Goal: Information Seeking & Learning: Check status

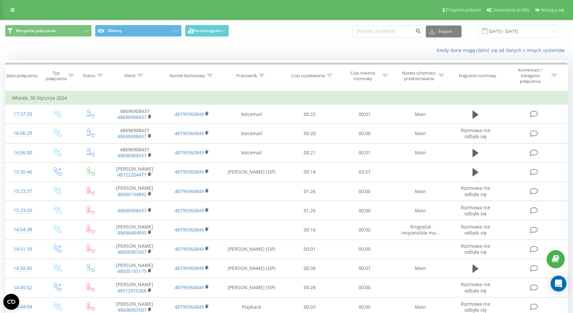
click at [380, 30] on input "[PHONE_NUMBER]" at bounding box center [387, 31] width 70 height 12
click at [376, 32] on input "+48 ([PHONE_NUMBER]" at bounding box center [387, 31] width 70 height 12
click at [368, 30] on input "[PHONE_NUMBER]" at bounding box center [387, 31] width 70 height 12
click at [372, 29] on input "[PHONE_NUMBER]" at bounding box center [387, 31] width 70 height 12
click at [379, 30] on input "48061 886-33-38" at bounding box center [387, 31] width 70 height 12
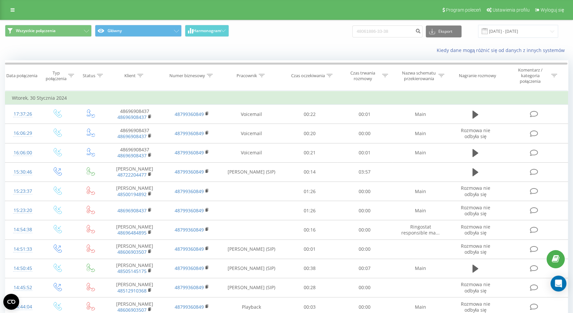
click at [388, 30] on input "48061886-33-38" at bounding box center [387, 31] width 70 height 12
click at [387, 30] on input "48061886-33-38" at bounding box center [387, 31] width 70 height 12
click at [393, 30] on input "4806188633-38" at bounding box center [387, 31] width 70 height 12
click at [392, 30] on input "4806188633-38" at bounding box center [387, 31] width 70 height 12
click at [393, 31] on input "4806188633-38" at bounding box center [387, 31] width 70 height 12
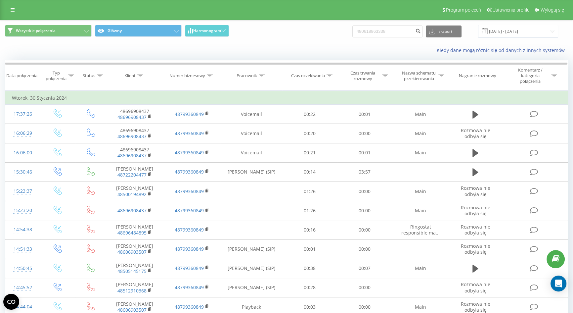
click at [407, 32] on input "480618863338" at bounding box center [387, 31] width 70 height 12
type input "480618863338"
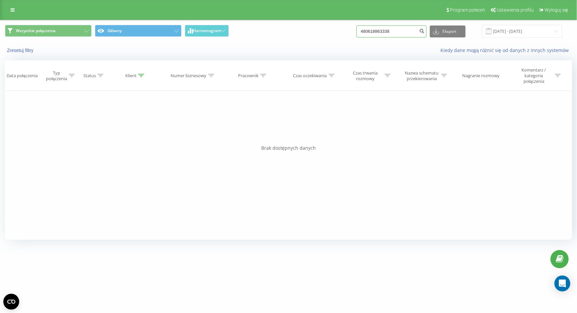
click at [374, 30] on input "480618863338" at bounding box center [392, 31] width 70 height 12
type input "0618863338"
click at [508, 32] on input "21.05.2025 - 21.08.2025" at bounding box center [522, 31] width 80 height 13
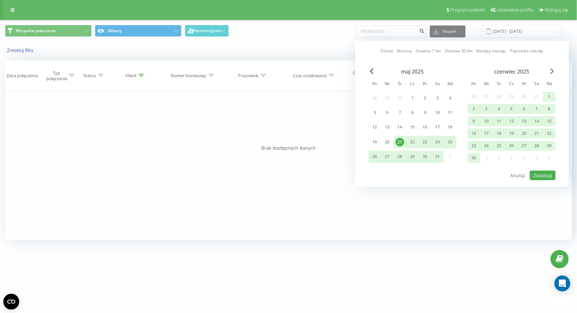
click at [552, 69] on span "Next Month" at bounding box center [552, 71] width 4 height 6
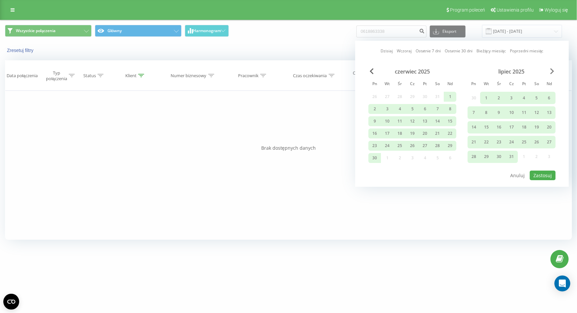
click at [552, 69] on span "Next Month" at bounding box center [552, 71] width 4 height 6
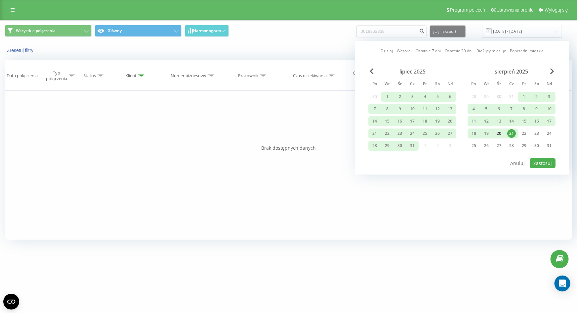
click at [501, 134] on div "20" at bounding box center [499, 133] width 9 height 9
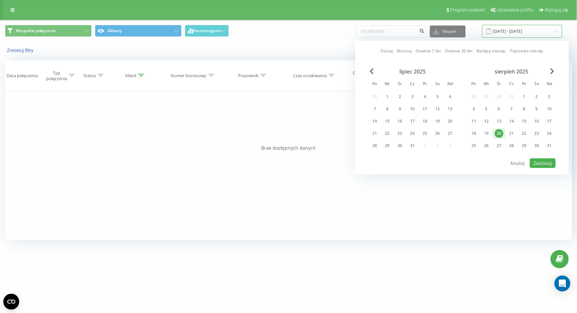
click at [508, 33] on input "21.05.2025 - 21.08.2025" at bounding box center [522, 31] width 80 height 13
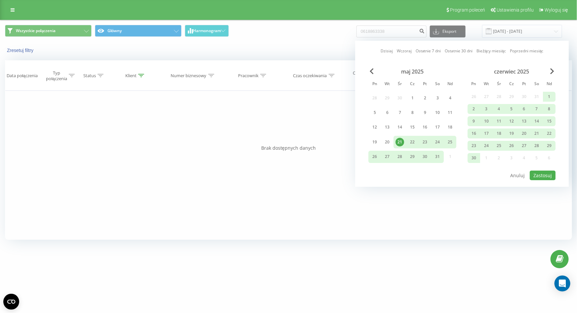
click at [555, 68] on div "czerwiec 2025" at bounding box center [512, 71] width 88 height 7
click at [552, 68] on div "maj 2025 Pn Wt Śr Cz Pt So Nd 28 29 30 1 2 3 4 5 6 7 8 9 10 11 12 13 14 15 16 1…" at bounding box center [461, 119] width 187 height 102
click at [552, 68] on span "Next Month" at bounding box center [552, 71] width 4 height 6
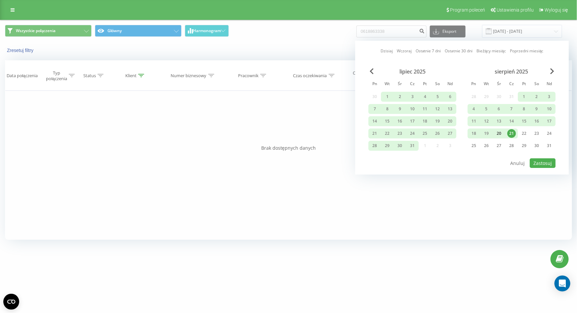
click at [499, 133] on div "20" at bounding box center [499, 133] width 9 height 9
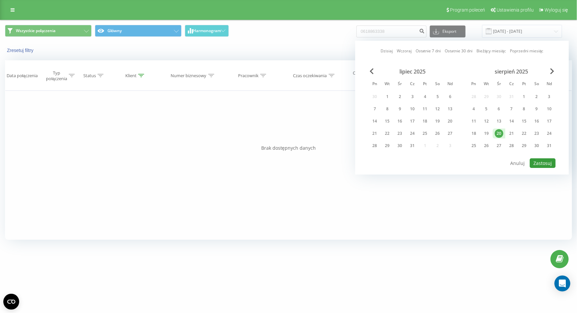
click at [540, 161] on button "Zastosuj" at bounding box center [543, 163] width 26 height 10
type input "20.08.2025 - 20.08.2025"
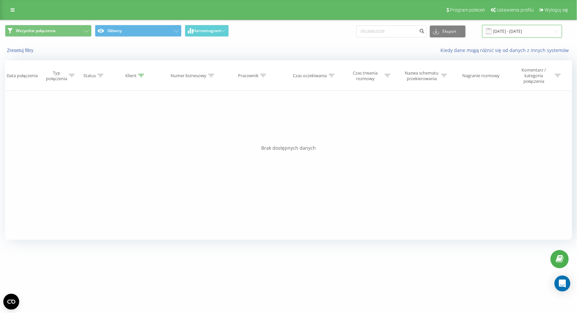
click at [510, 29] on input "20.08.2025 - 20.08.2025" at bounding box center [522, 31] width 80 height 13
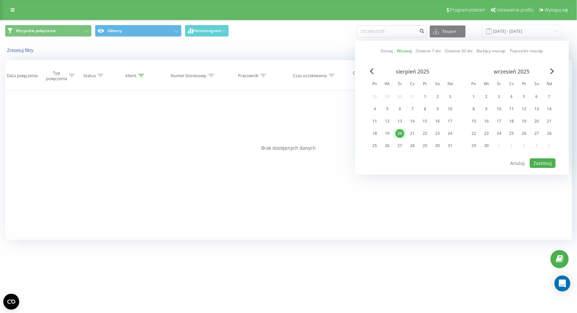
click at [390, 52] on link "Dzisiaj" at bounding box center [387, 51] width 12 height 6
click at [412, 52] on div "Dzisiaj Wczoraj Ostatnie 7 dni Ostatnie 30 dni Bieżący miesiąc Poprzedni miesiąc" at bounding box center [462, 51] width 163 height 7
click at [409, 52] on link "Wczoraj" at bounding box center [404, 51] width 15 height 6
click at [400, 131] on div "20" at bounding box center [400, 133] width 9 height 9
click at [539, 158] on button "Zastosuj" at bounding box center [543, 163] width 26 height 10
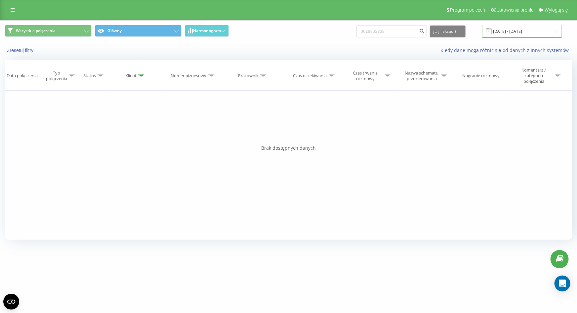
click at [513, 36] on input "20.08.2025 - 20.08.2025" at bounding box center [522, 31] width 80 height 13
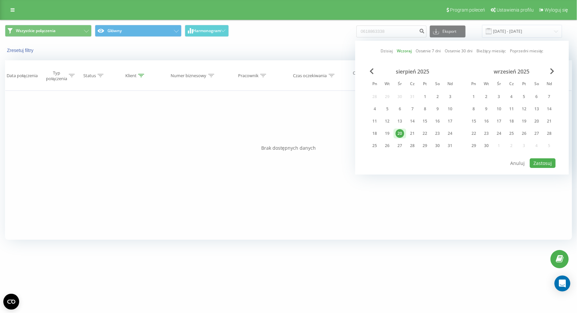
drag, startPoint x: 401, startPoint y: 129, endPoint x: 454, endPoint y: 150, distance: 57.3
click at [401, 129] on div "20" at bounding box center [400, 133] width 9 height 9
click at [540, 162] on button "Zastosuj" at bounding box center [543, 163] width 26 height 10
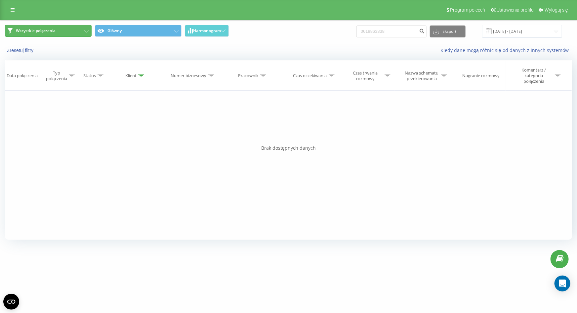
click at [30, 31] on span "Wszystkie połączenia" at bounding box center [36, 30] width 40 height 5
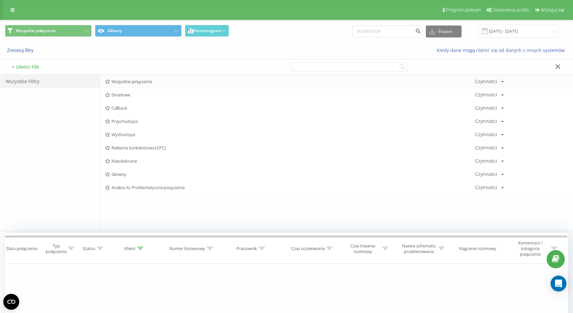
click at [151, 84] on span "Wszystkie połączenia" at bounding box center [290, 81] width 370 height 5
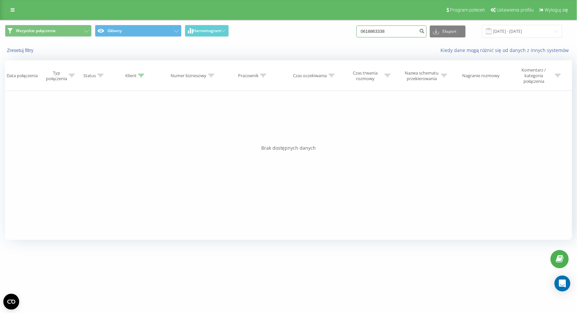
click at [410, 32] on input "0618863338" at bounding box center [392, 31] width 70 height 12
click at [417, 35] on input "0618863338" at bounding box center [392, 31] width 70 height 12
click at [504, 36] on input "20.08.2025 - 20.08.2025" at bounding box center [522, 31] width 80 height 13
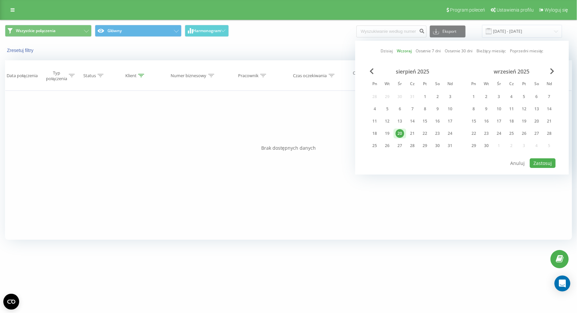
drag, startPoint x: 401, startPoint y: 129, endPoint x: 406, endPoint y: 130, distance: 5.6
click at [401, 129] on div "20" at bounding box center [400, 133] width 9 height 9
click at [541, 158] on button "Zastosuj" at bounding box center [543, 163] width 26 height 10
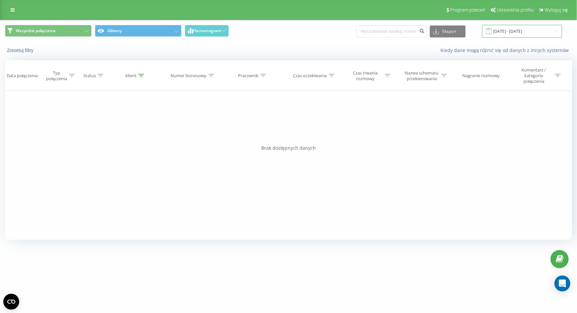
click at [521, 33] on input "20.08.2025 - 20.08.2025" at bounding box center [522, 31] width 80 height 13
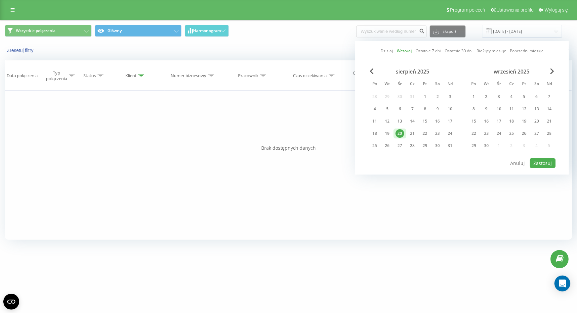
click at [403, 53] on link "Wczoraj" at bounding box center [404, 51] width 15 height 6
click at [404, 53] on link "Wczoraj" at bounding box center [404, 51] width 15 height 6
click at [405, 52] on link "Wczoraj" at bounding box center [404, 51] width 15 height 6
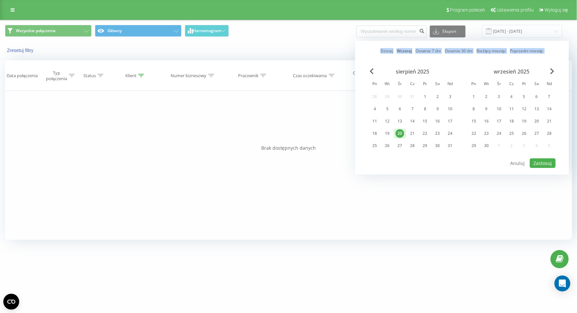
click at [408, 53] on link "Wczoraj" at bounding box center [404, 51] width 15 height 6
click at [544, 159] on button "Zastosuj" at bounding box center [543, 163] width 26 height 10
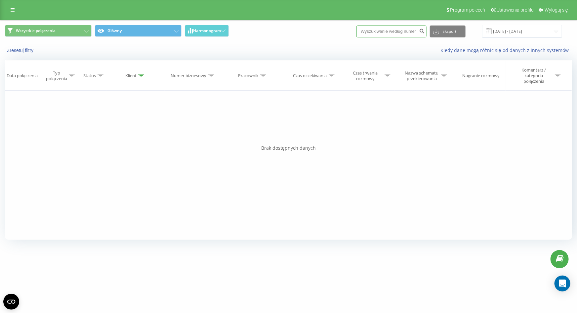
drag, startPoint x: 411, startPoint y: 31, endPoint x: 484, endPoint y: 50, distance: 75.5
click at [411, 31] on input at bounding box center [392, 31] width 70 height 12
click at [505, 34] on input "20.08.2025 - 20.08.2025" at bounding box center [522, 31] width 80 height 13
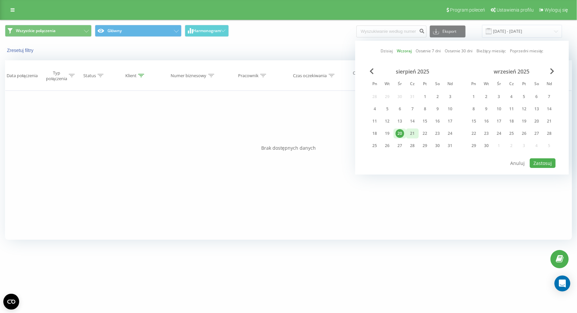
drag, startPoint x: 403, startPoint y: 130, endPoint x: 406, endPoint y: 134, distance: 4.9
click at [403, 130] on div "20" at bounding box center [400, 133] width 9 height 9
click at [552, 161] on button "Zastosuj" at bounding box center [543, 163] width 26 height 10
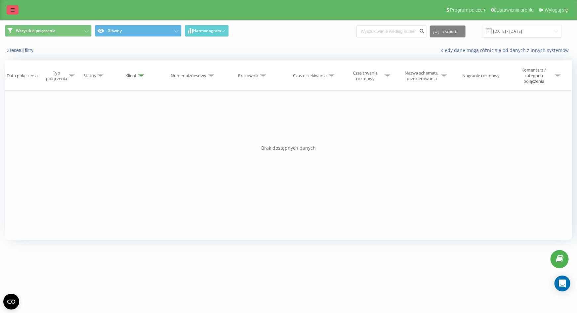
click at [16, 10] on link at bounding box center [13, 9] width 12 height 9
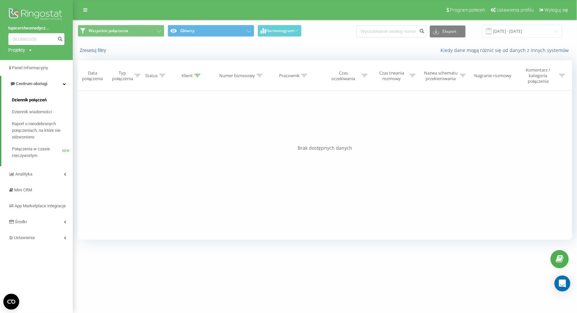
click at [35, 101] on span "Dziennik połączeń" at bounding box center [29, 100] width 35 height 7
click at [22, 98] on span "Dziennik połączeń" at bounding box center [29, 100] width 35 height 7
click at [26, 100] on span "Dziennik połączeń" at bounding box center [29, 100] width 35 height 7
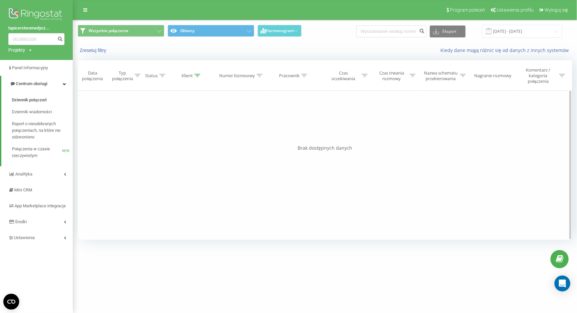
click at [177, 121] on div "Filtruj według warunków Jest równe Wprowadź wartość Anuluj OK Filtruj według wa…" at bounding box center [325, 165] width 494 height 149
click at [34, 102] on span "Dziennik połączeń" at bounding box center [29, 100] width 35 height 7
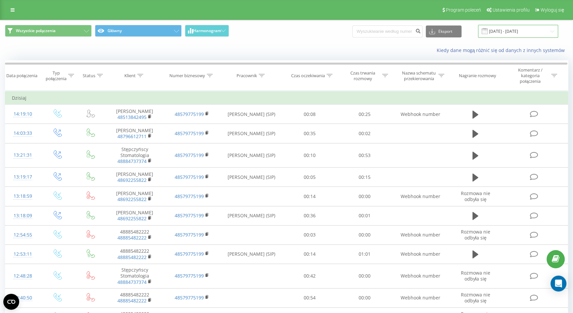
click at [521, 35] on input "21.07.2025 - 21.08.2025" at bounding box center [518, 31] width 80 height 13
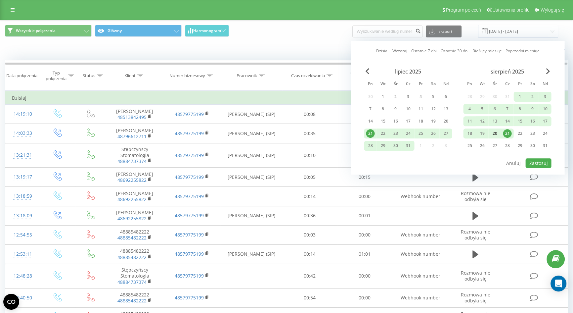
click at [496, 132] on div "20" at bounding box center [494, 133] width 9 height 9
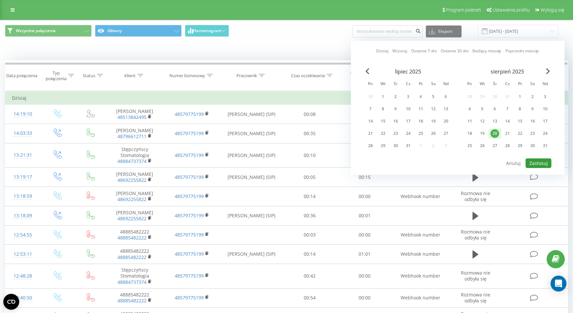
click at [546, 165] on button "Zastosuj" at bounding box center [538, 163] width 26 height 10
type input "20.08.2025 - 20.08.2025"
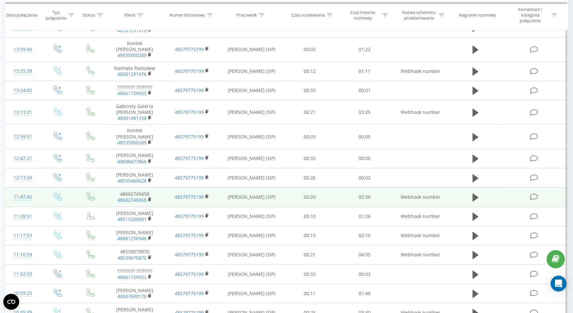
scroll to position [271, 0]
click at [473, 192] on icon at bounding box center [475, 196] width 6 height 8
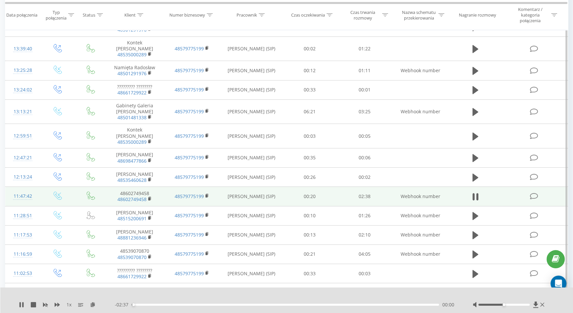
drag, startPoint x: 505, startPoint y: 305, endPoint x: 522, endPoint y: 305, distance: 16.9
click at [522, 305] on div at bounding box center [509, 304] width 73 height 7
drag, startPoint x: 505, startPoint y: 304, endPoint x: 551, endPoint y: 301, distance: 45.7
click at [551, 301] on div "1 x - 02:37 00:01 00:01" at bounding box center [286, 299] width 573 height 25
click at [289, 24] on th "Czas oczekiwania" at bounding box center [309, 15] width 55 height 30
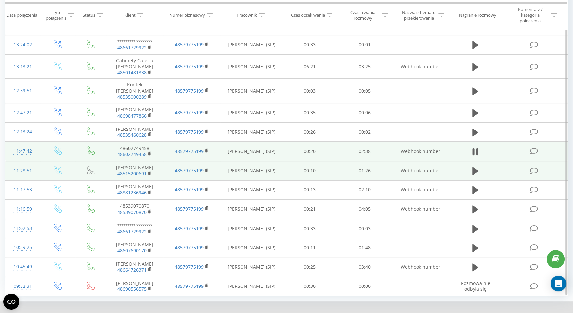
scroll to position [323, 0]
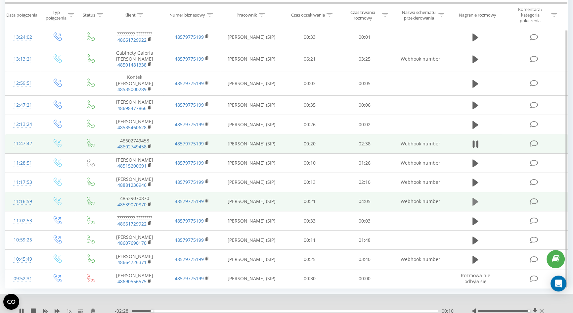
click at [473, 197] on icon at bounding box center [475, 201] width 6 height 8
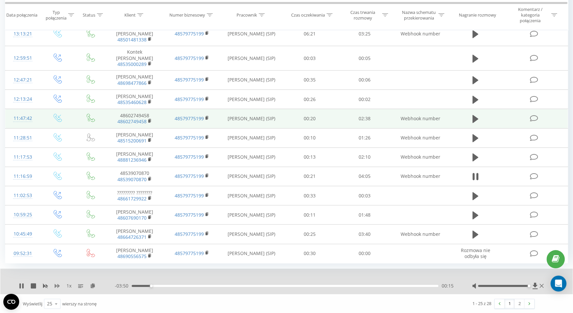
click at [59, 285] on icon at bounding box center [57, 285] width 5 height 5
click at [22, 283] on icon at bounding box center [21, 285] width 5 height 5
click at [20, 287] on icon at bounding box center [20, 285] width 1 height 5
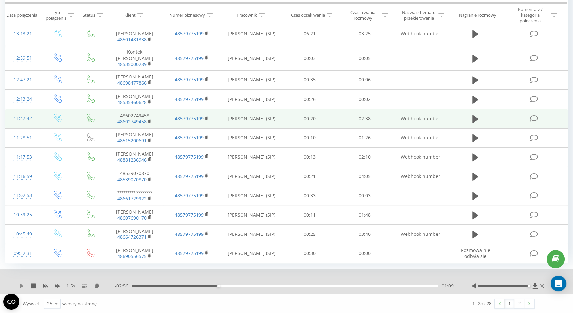
click at [21, 285] on icon at bounding box center [22, 285] width 4 height 5
click at [20, 286] on icon at bounding box center [20, 285] width 1 height 5
click at [20, 286] on icon at bounding box center [22, 285] width 4 height 5
click at [20, 286] on icon at bounding box center [20, 285] width 1 height 5
click at [20, 286] on icon at bounding box center [22, 285] width 4 height 5
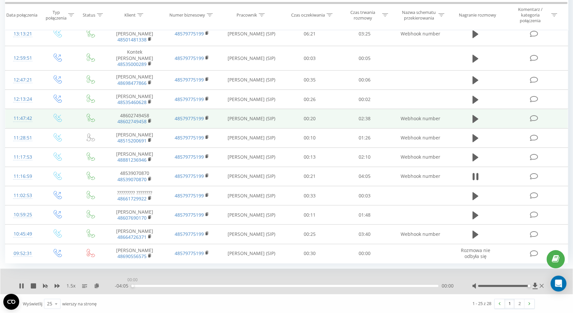
drag, startPoint x: 139, startPoint y: 284, endPoint x: 119, endPoint y: 285, distance: 19.9
click at [119, 285] on div "- 04:05 00:00 00:00" at bounding box center [285, 285] width 341 height 7
click at [398, 285] on div "03:33" at bounding box center [285, 285] width 307 height 2
click at [412, 284] on div "03:38" at bounding box center [285, 285] width 307 height 2
